Goal: Register for event/course

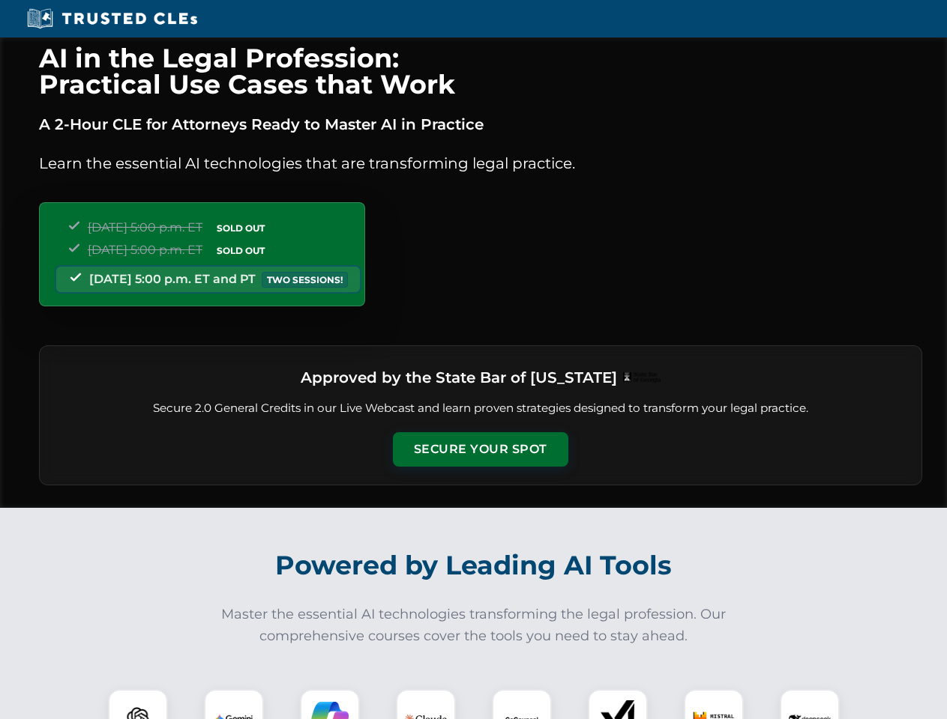
click at [480, 450] on button "Secure Your Spot" at bounding box center [480, 449] width 175 height 34
click at [138, 704] on img at bounding box center [137, 719] width 43 height 43
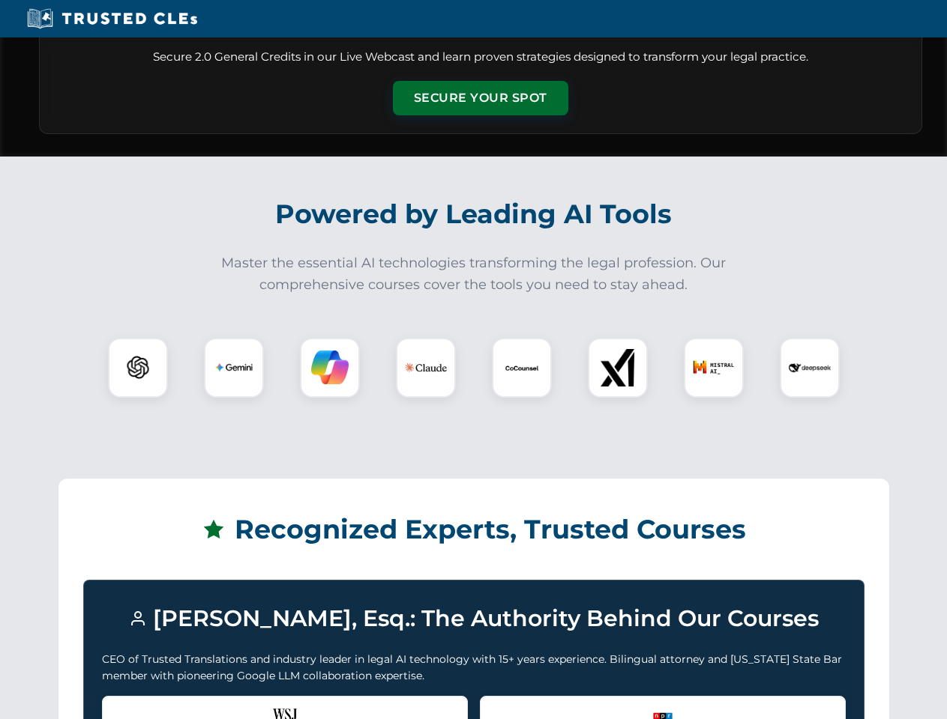
click at [234, 704] on div "Recognized by the WSJ [PERSON_NAME] was featured for his expertise in AI legal …" at bounding box center [285, 726] width 366 height 60
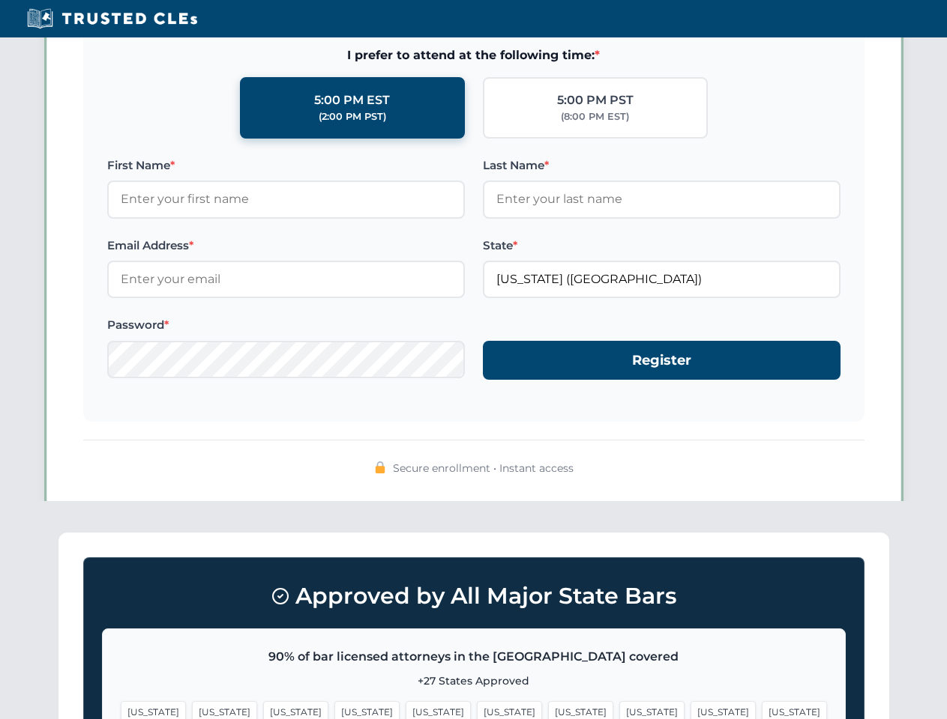
click at [548, 704] on span "[US_STATE]" at bounding box center [580, 712] width 65 height 22
click at [690, 704] on span "[US_STATE]" at bounding box center [722, 712] width 65 height 22
